Goal: Entertainment & Leisure: Consume media (video, audio)

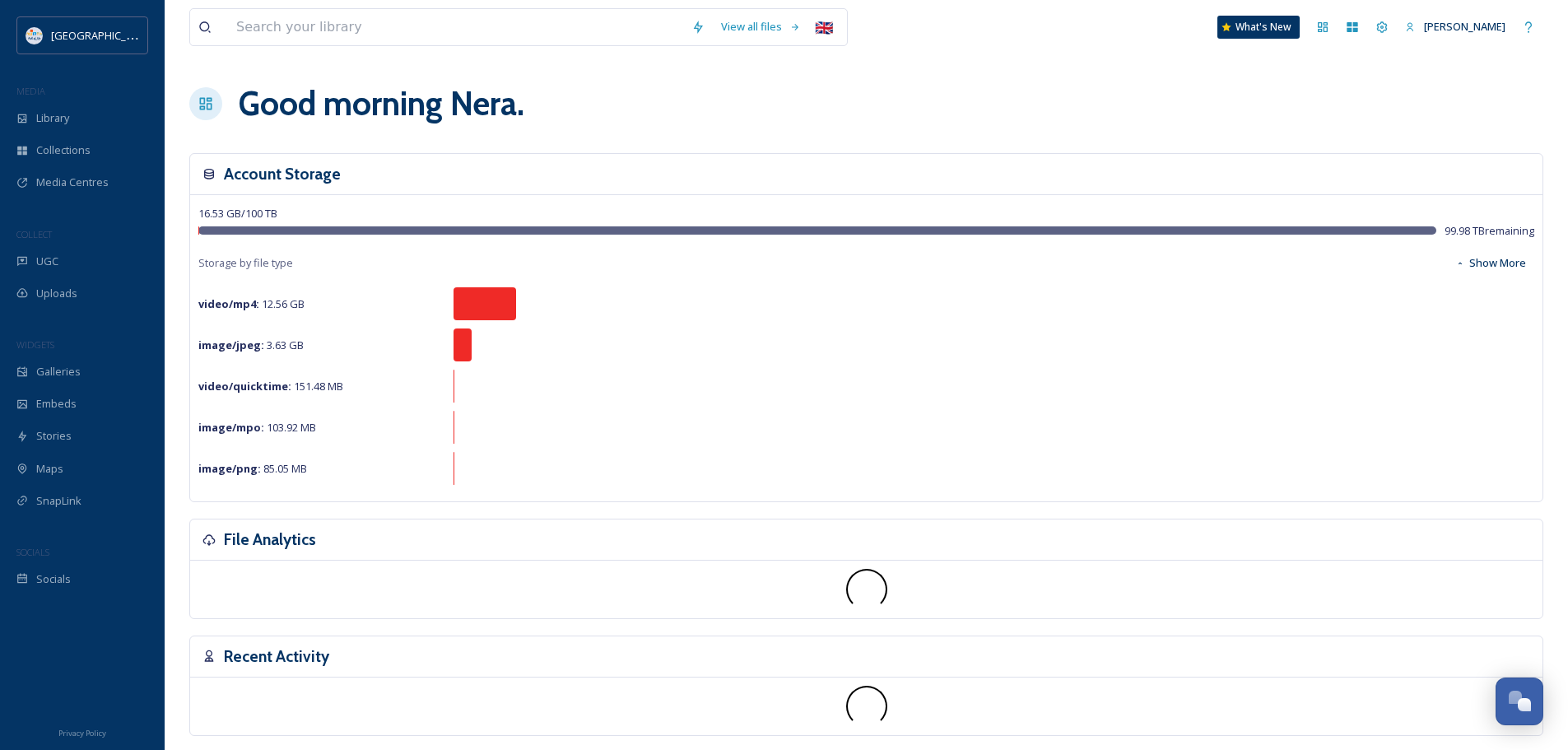
scroll to position [4700, 0]
click at [1518, 694] on div "Open Chat" at bounding box center [1514, 696] width 14 height 14
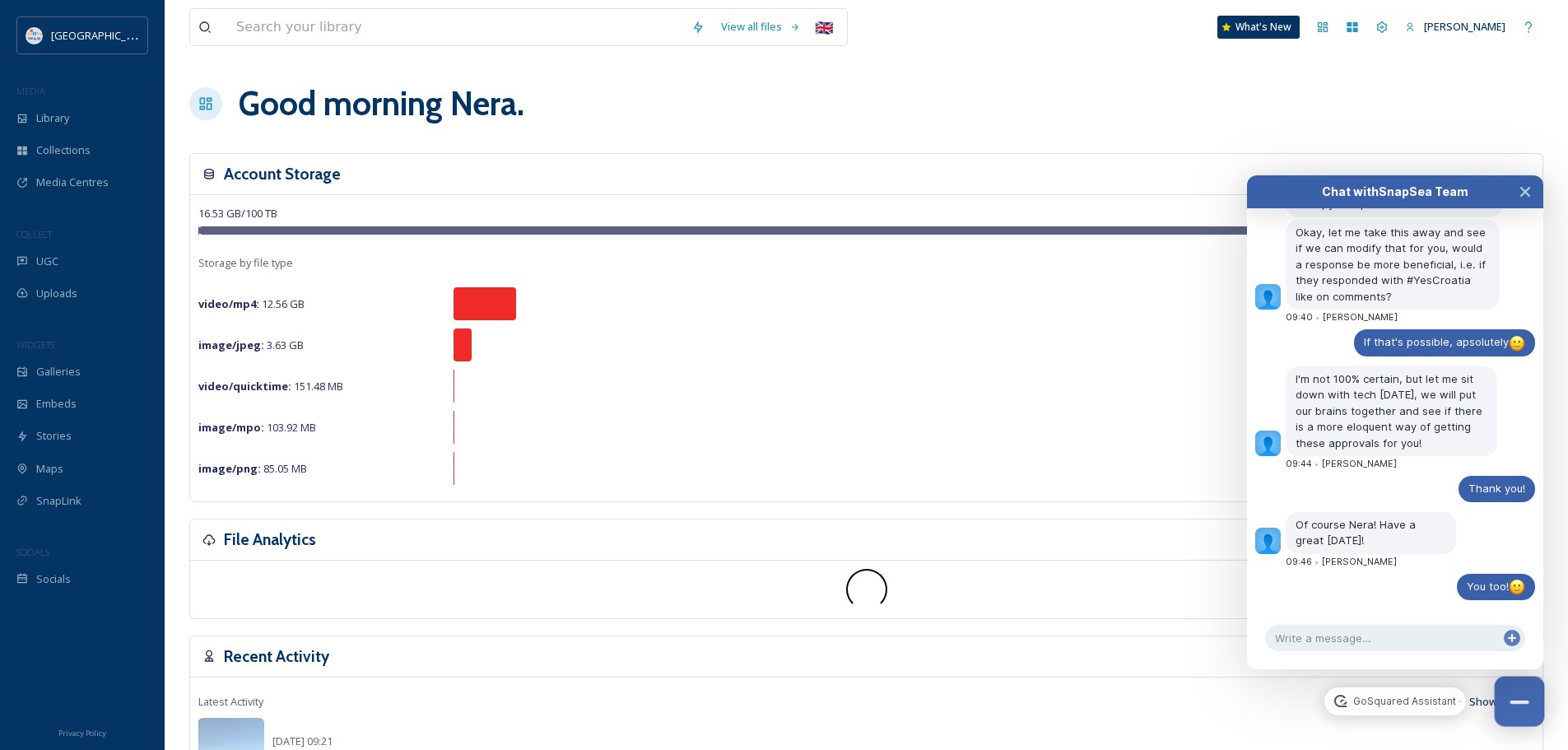
click at [1518, 694] on button "Close Chat" at bounding box center [1519, 701] width 50 height 50
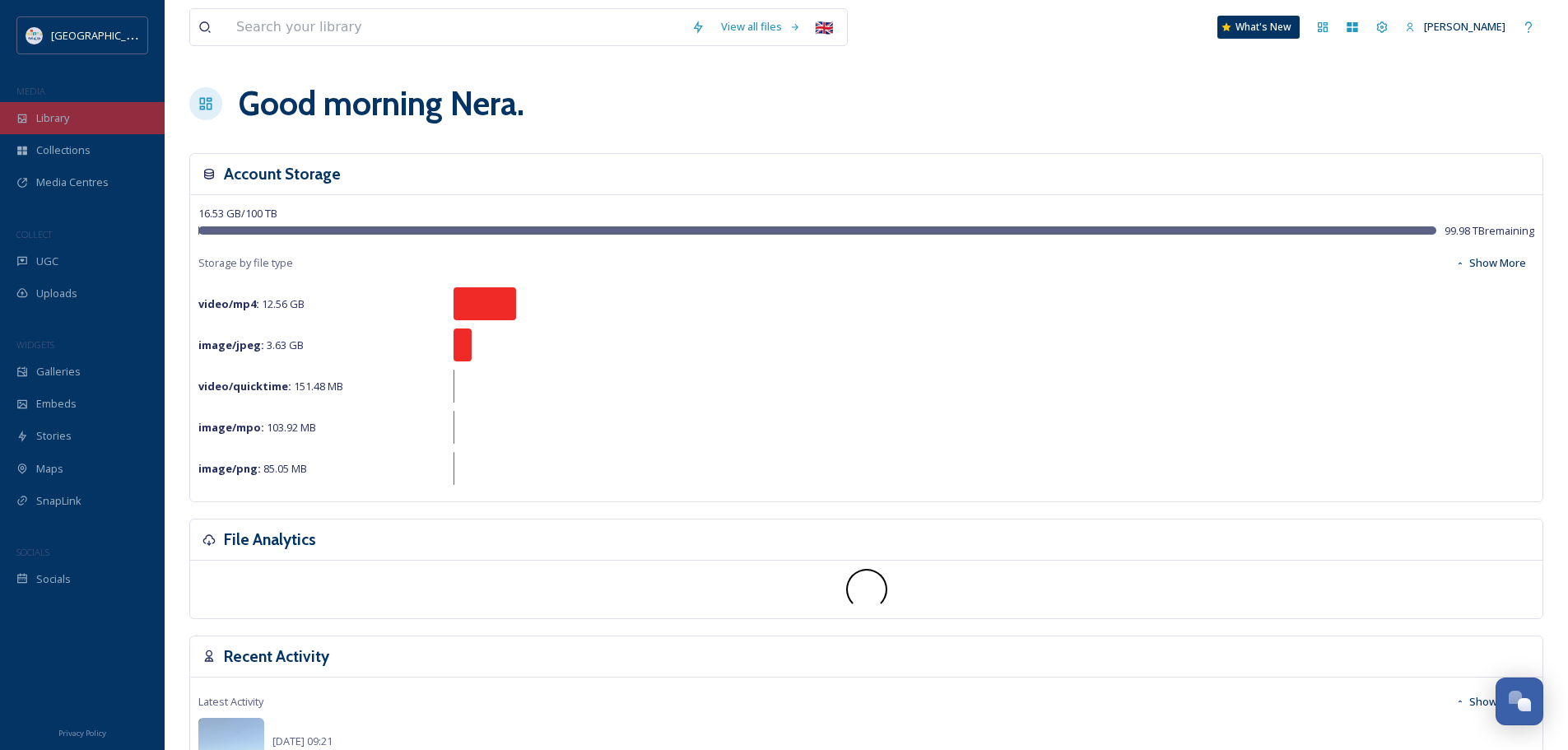
click at [62, 122] on span "Library" at bounding box center [53, 118] width 33 height 15
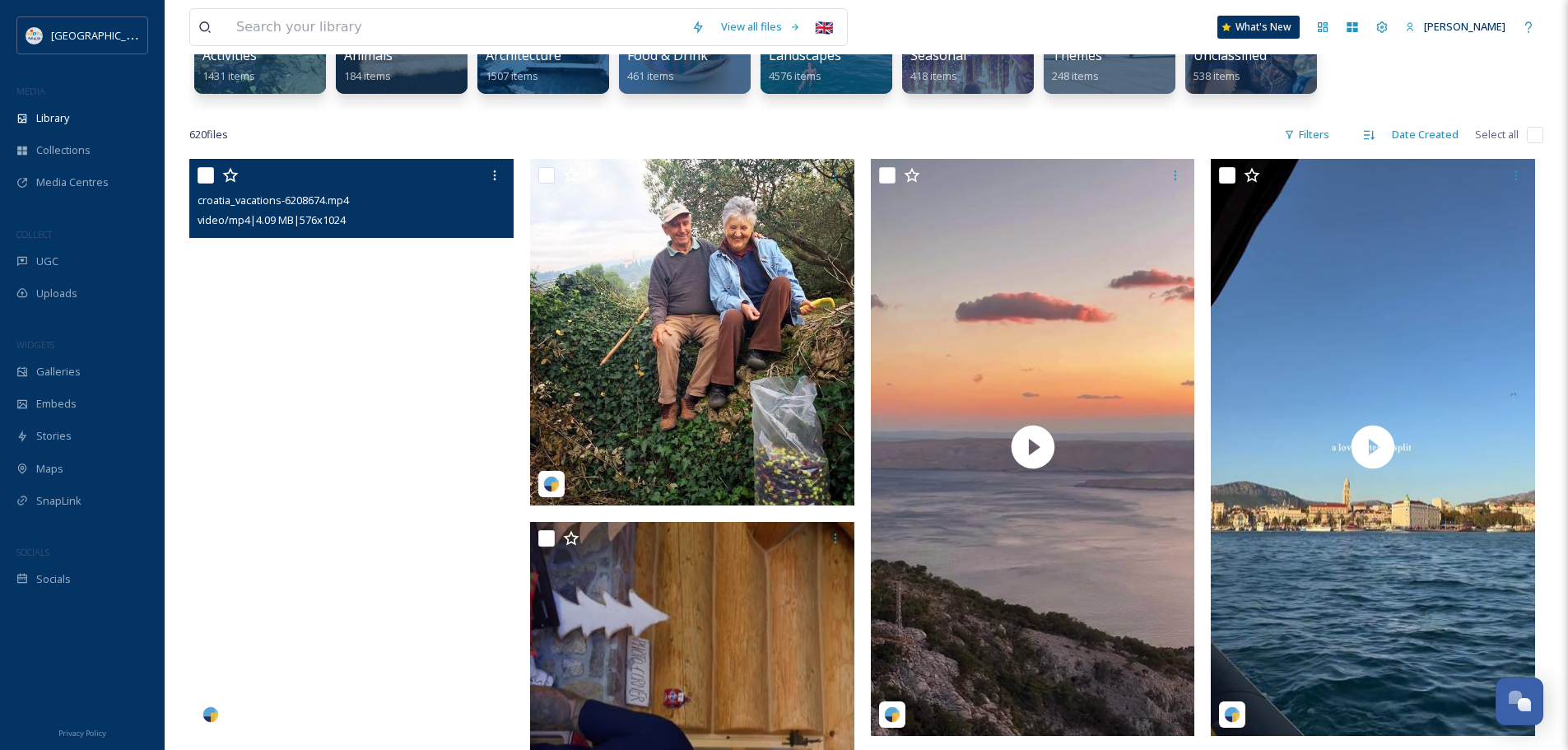
scroll to position [329, 0]
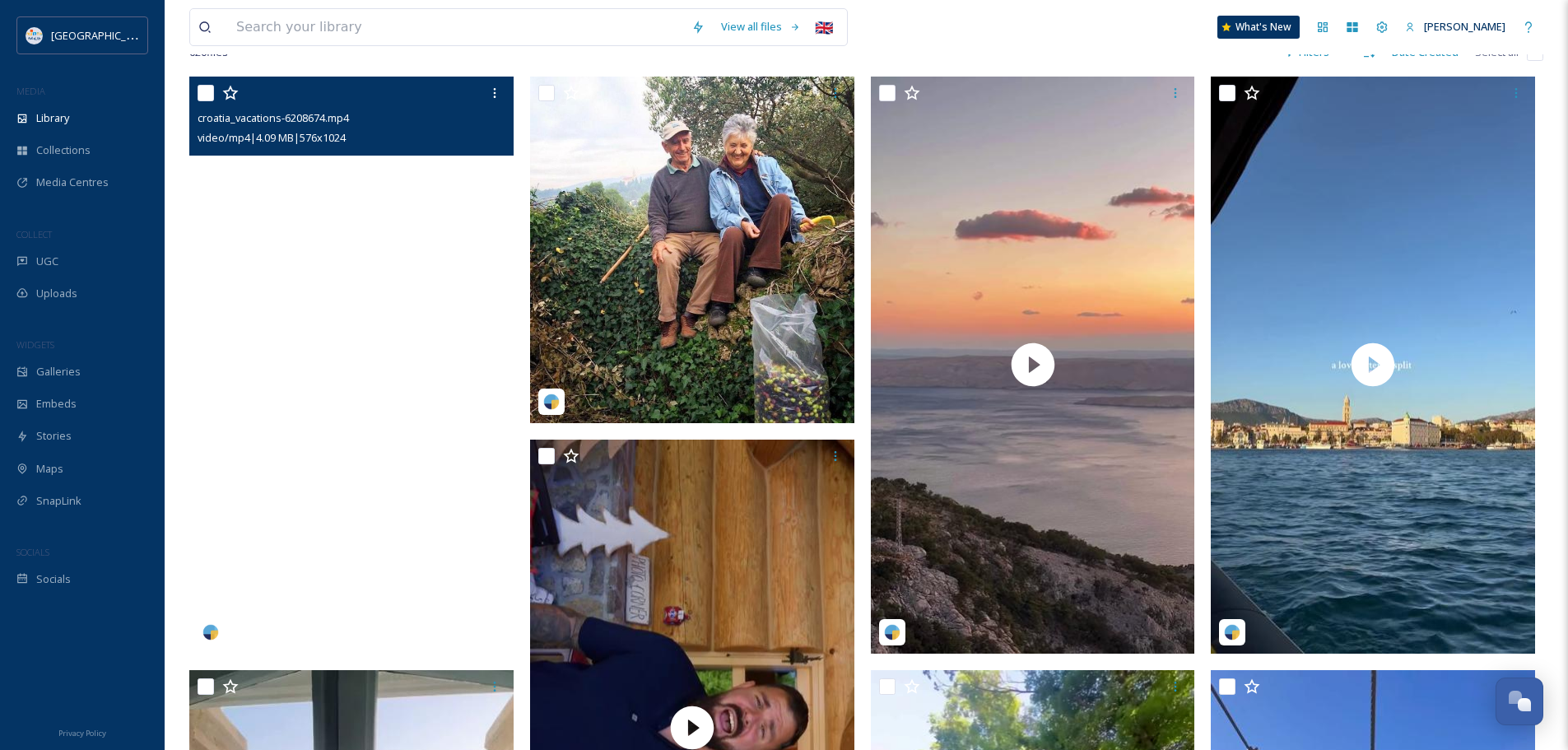
click at [412, 394] on video "croatia_vacations-6208674.mp4" at bounding box center [351, 364] width 324 height 576
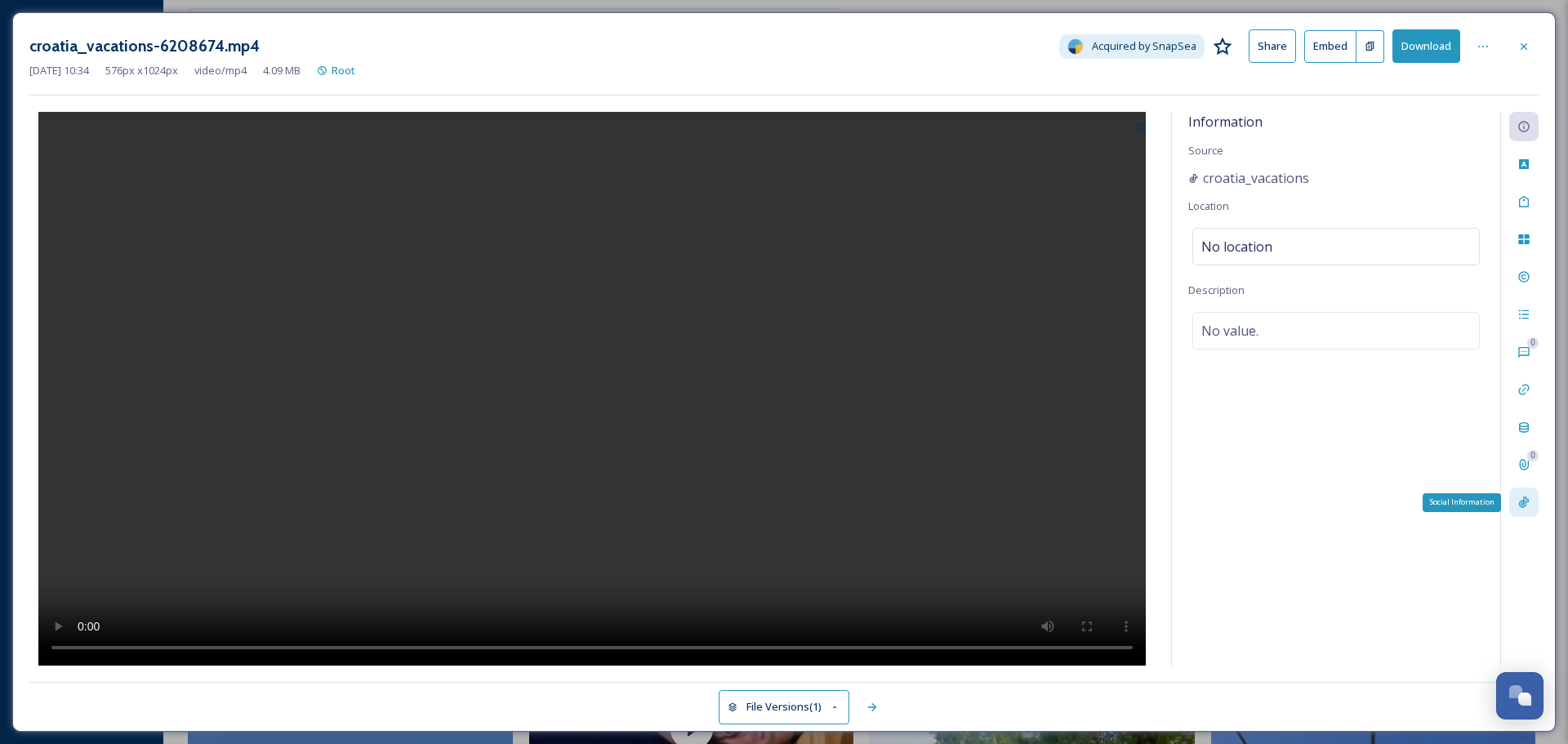
click at [1533, 507] on div "Social Information" at bounding box center [1523, 502] width 29 height 29
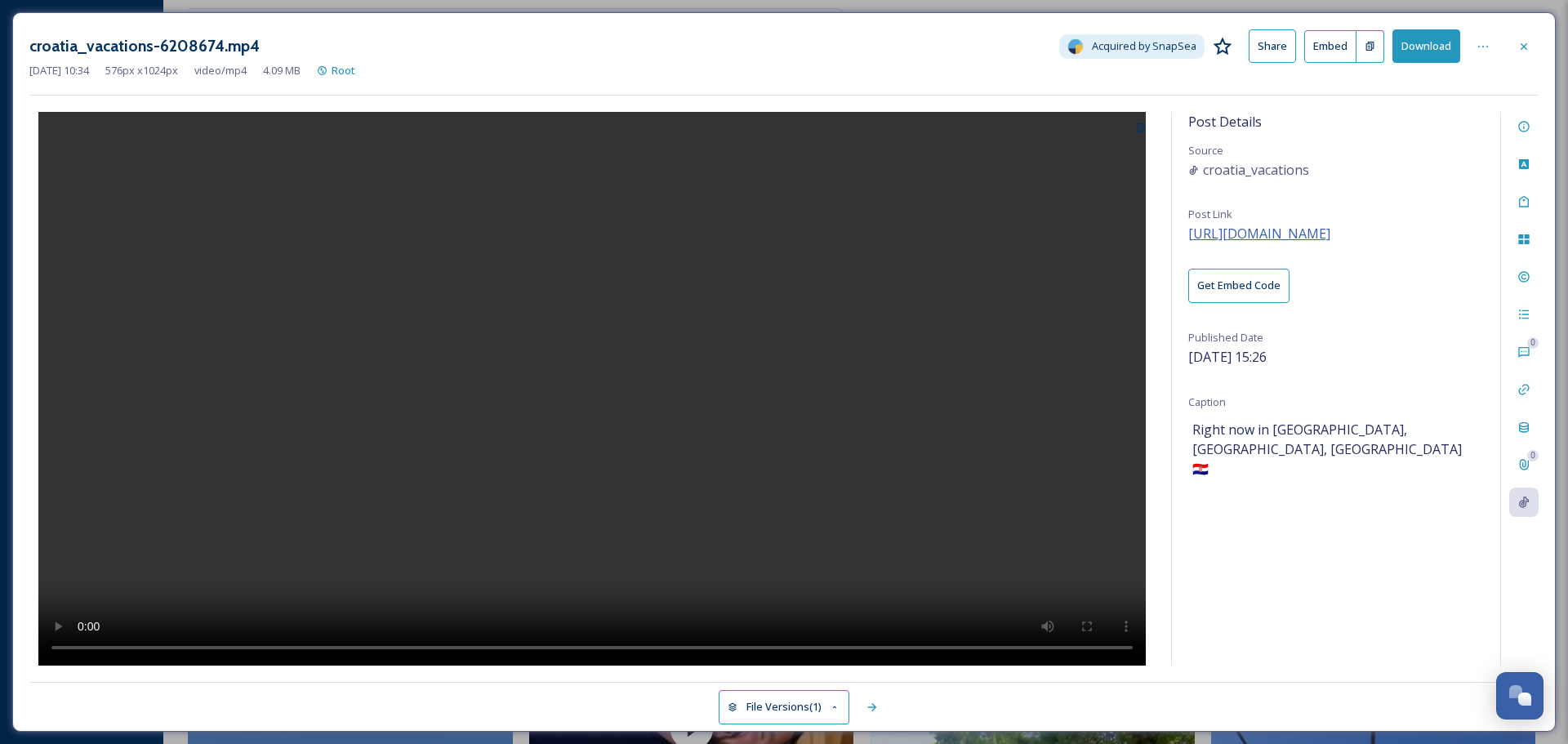
click at [1310, 231] on span "[URL][DOMAIN_NAME]" at bounding box center [1260, 233] width 142 height 18
click at [1519, 44] on icon at bounding box center [1524, 46] width 13 height 13
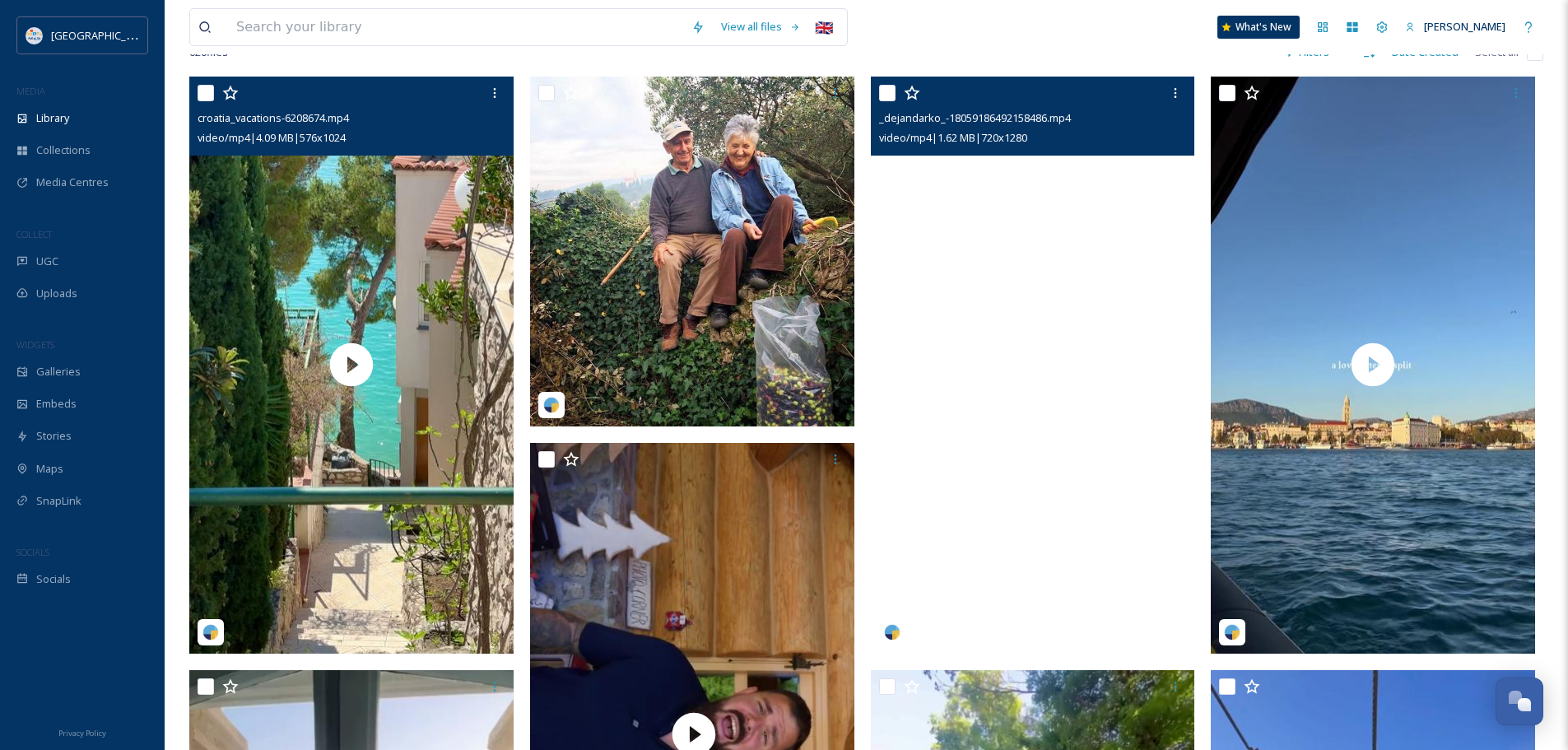
click at [1068, 319] on video "_dejandarko_-18059186492158486.mp4" at bounding box center [1032, 364] width 324 height 576
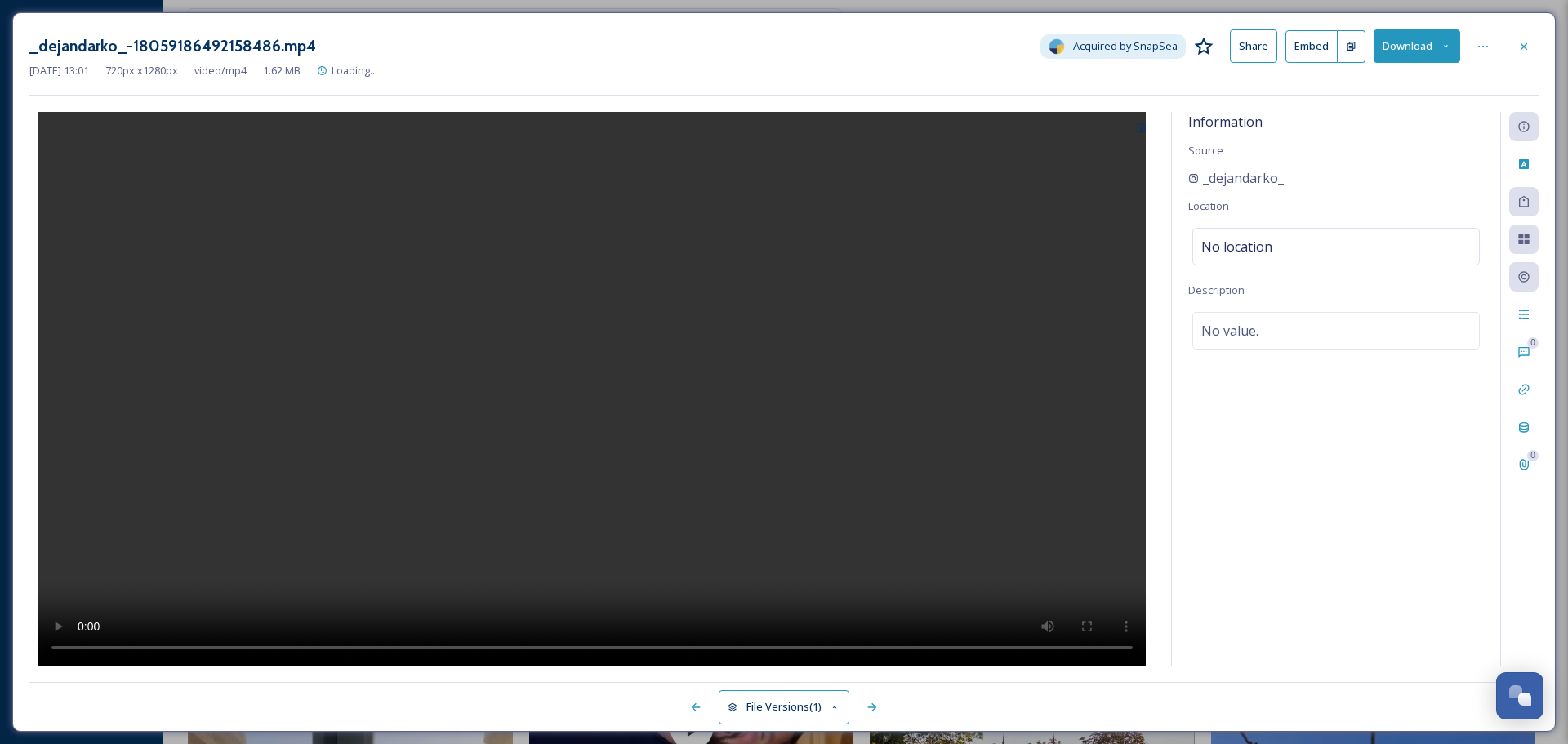
click at [637, 352] on video at bounding box center [591, 388] width 1108 height 553
click at [1524, 35] on div at bounding box center [1523, 46] width 29 height 29
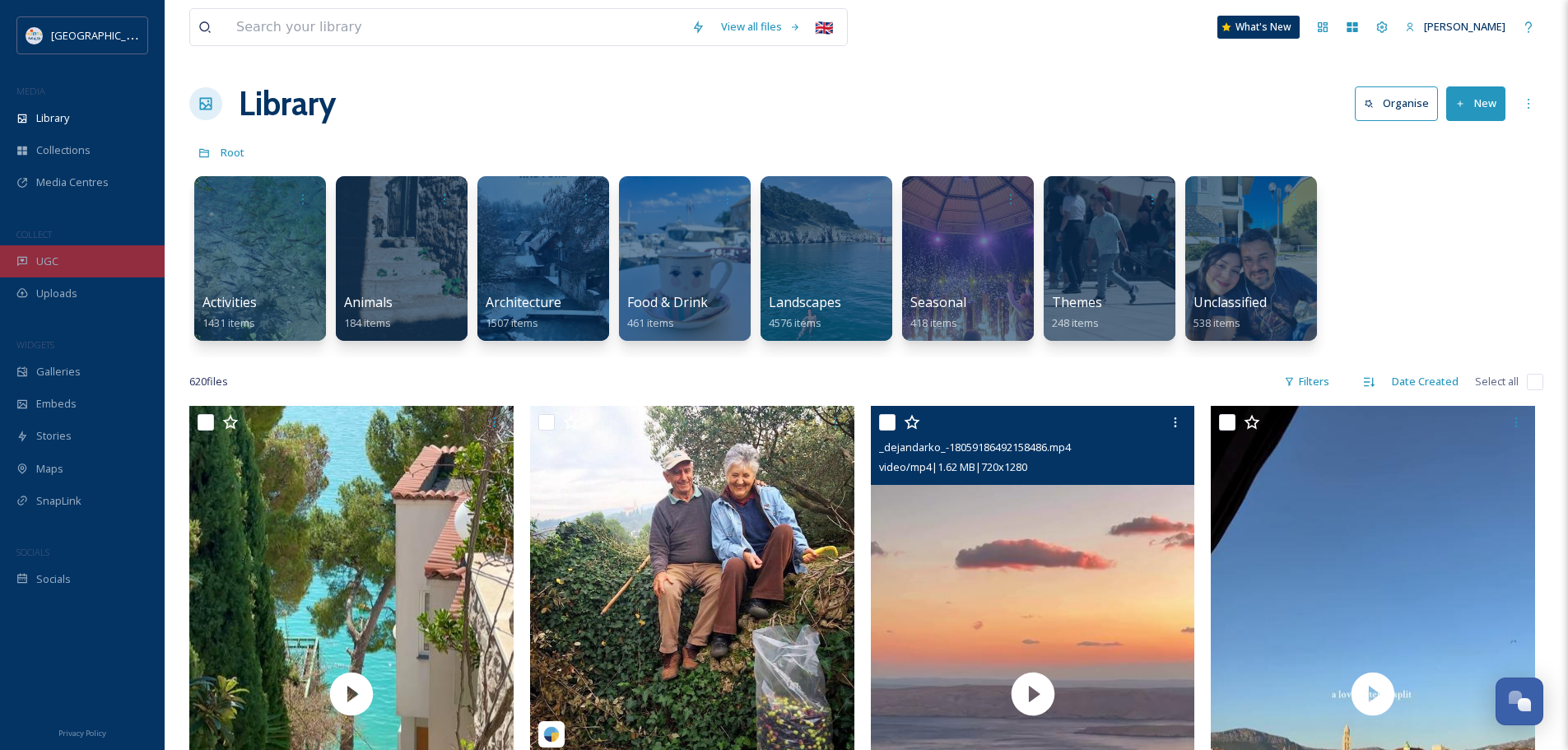
click at [66, 256] on div "UGC" at bounding box center [82, 261] width 165 height 33
